Goal: Task Accomplishment & Management: Manage account settings

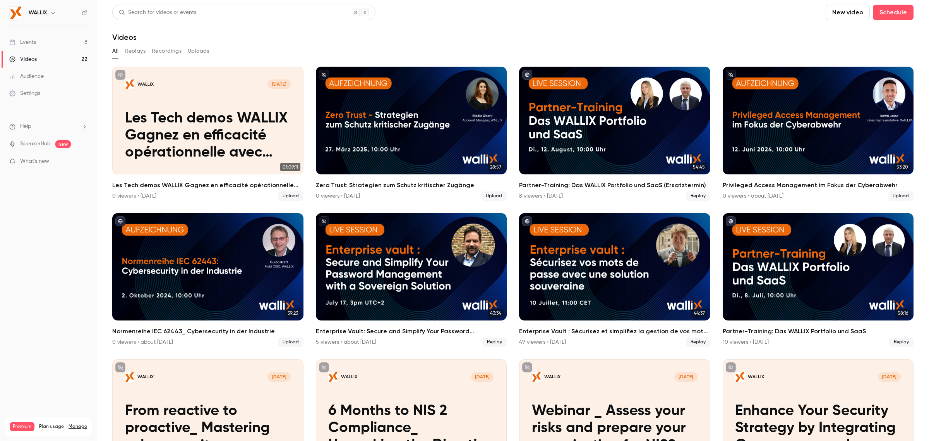
click at [37, 93] on div "Settings" at bounding box center [24, 93] width 31 height 8
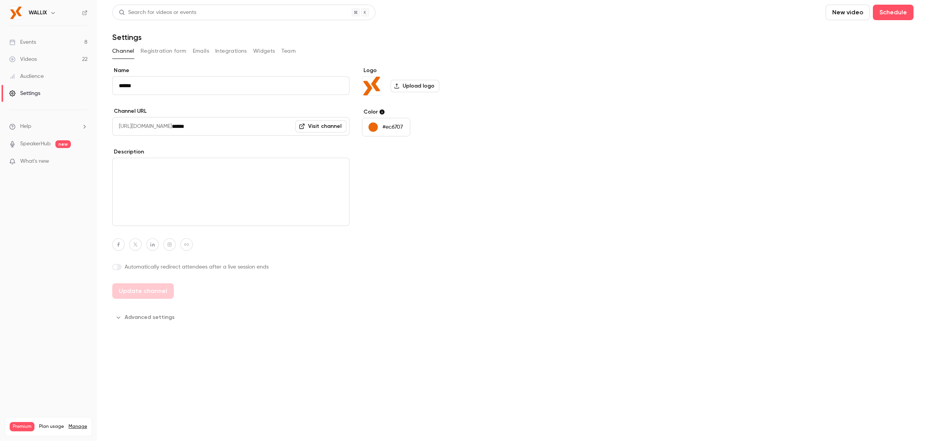
click at [287, 50] on button "Team" at bounding box center [288, 51] width 15 height 12
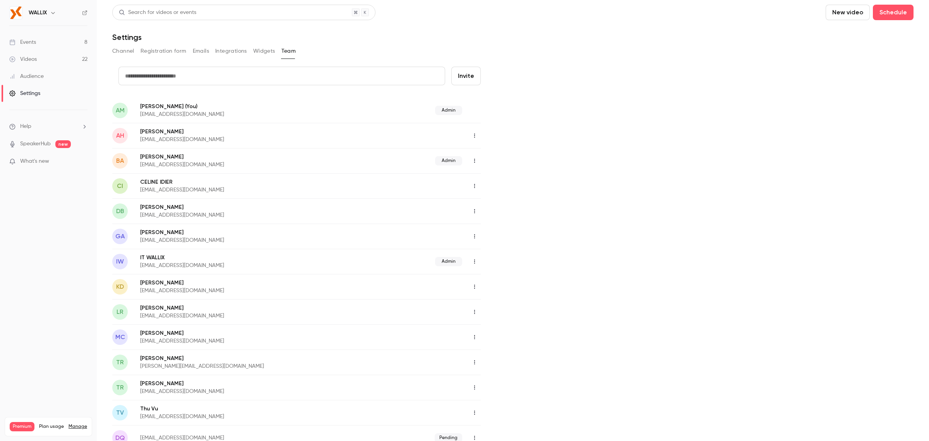
scroll to position [166, 0]
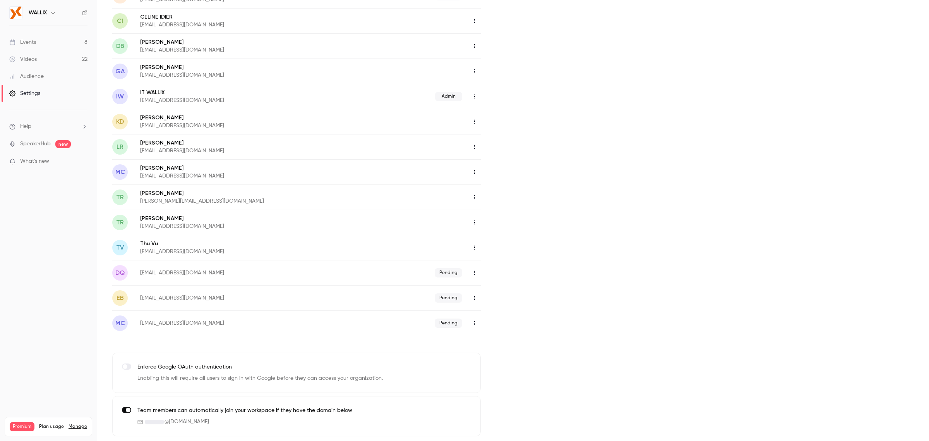
click at [474, 298] on icon "button" at bounding box center [475, 297] width 6 height 5
click at [510, 315] on div "Resend invitation" at bounding box center [516, 317] width 59 height 8
click at [476, 295] on icon "button" at bounding box center [475, 297] width 6 height 5
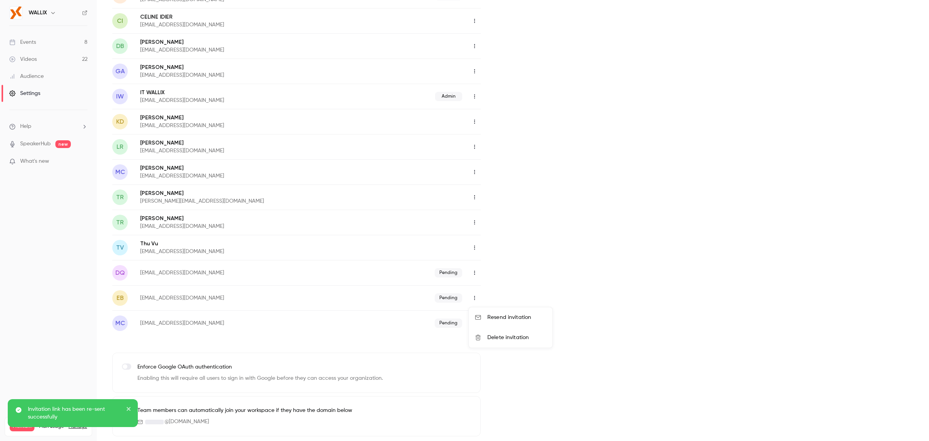
click at [536, 278] on div at bounding box center [464, 220] width 929 height 441
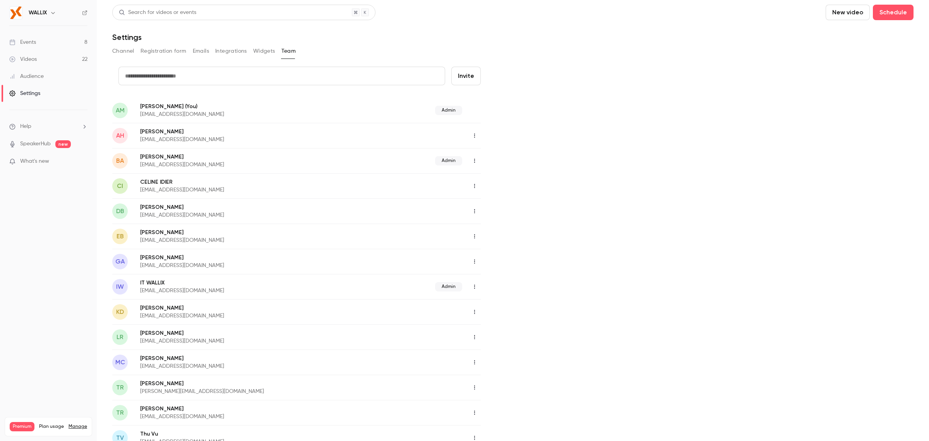
click at [477, 237] on icon "button" at bounding box center [475, 235] width 6 height 5
click at [498, 257] on div "Assign admin role" at bounding box center [516, 256] width 59 height 8
